Goal: Obtain resource: Obtain resource

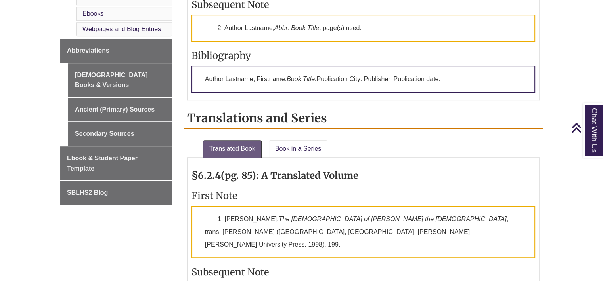
scroll to position [476, 0]
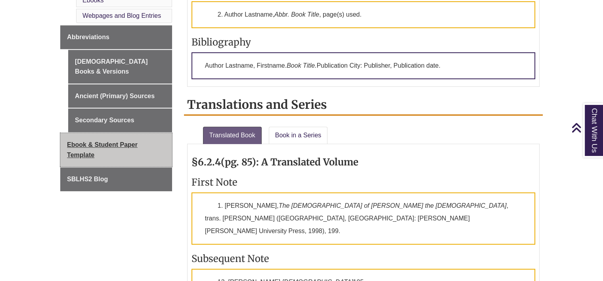
click at [113, 133] on link "Ebook & Student Paper Template" at bounding box center [116, 150] width 112 height 34
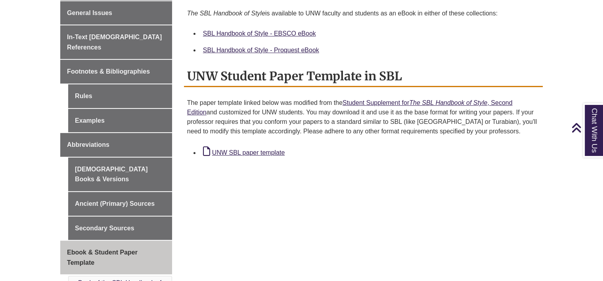
scroll to position [238, 0]
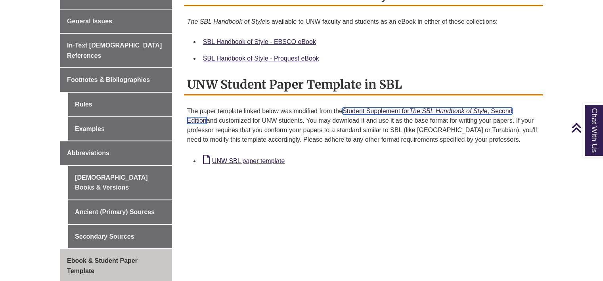
click at [369, 111] on link "Student Supplement for The SBL Handbook of Style , Second Edition" at bounding box center [349, 116] width 325 height 16
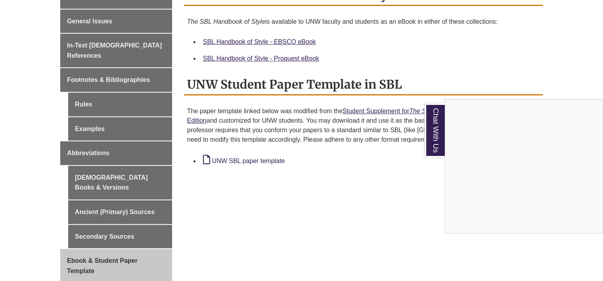
click at [254, 162] on div "Chat With Us" at bounding box center [301, 140] width 603 height 281
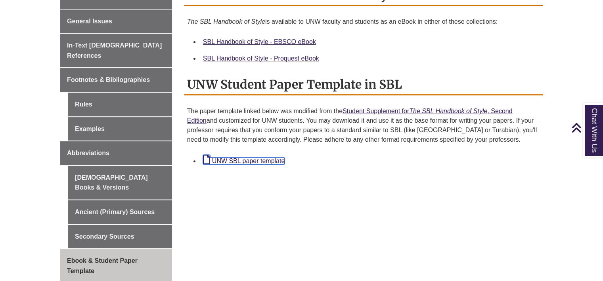
click at [264, 159] on link "UNW SBL paper template" at bounding box center [244, 161] width 82 height 7
